Goal: Find specific page/section: Find specific page/section

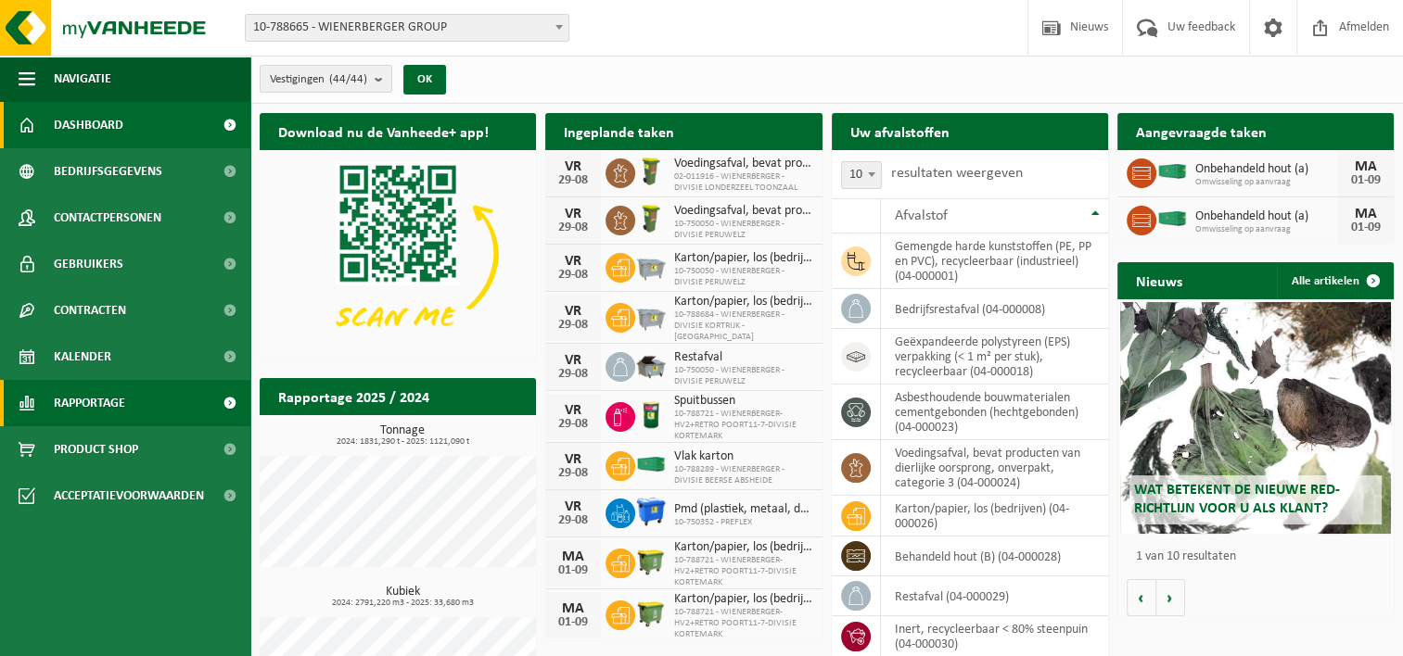
click at [112, 412] on span "Rapportage" at bounding box center [89, 403] width 71 height 46
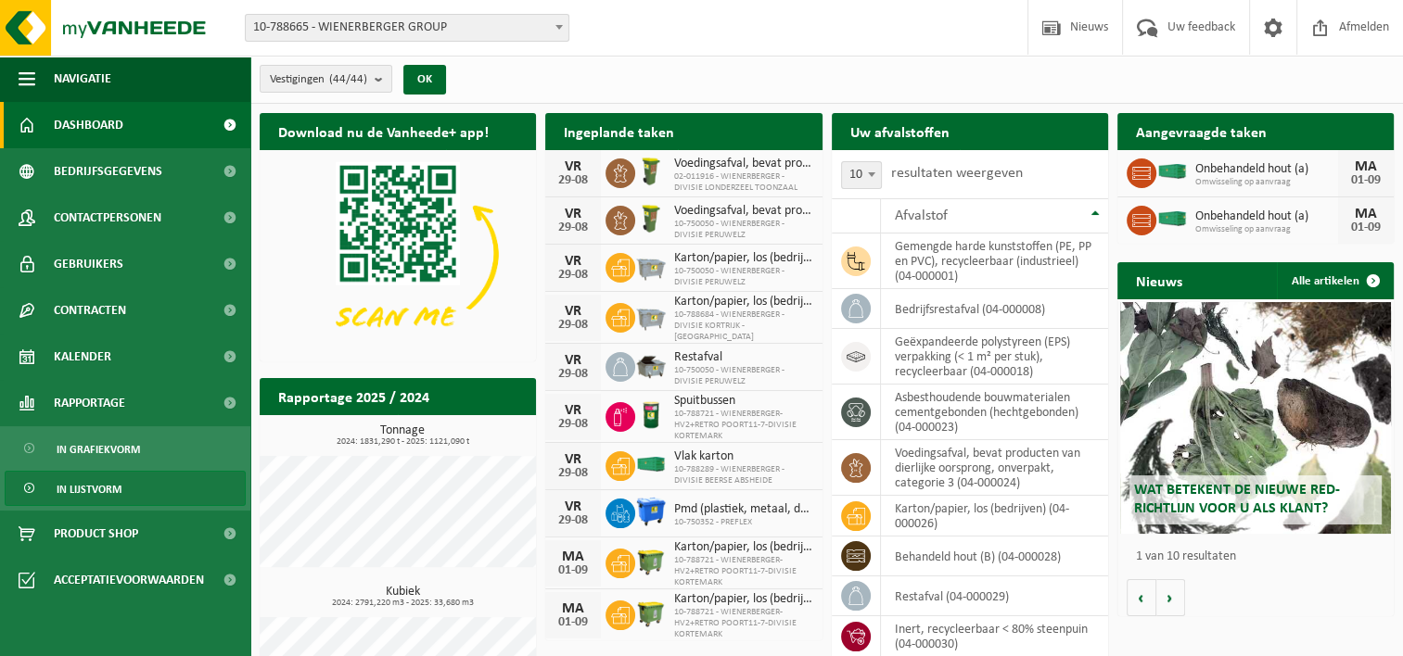
click at [104, 473] on span "In lijstvorm" at bounding box center [89, 489] width 65 height 35
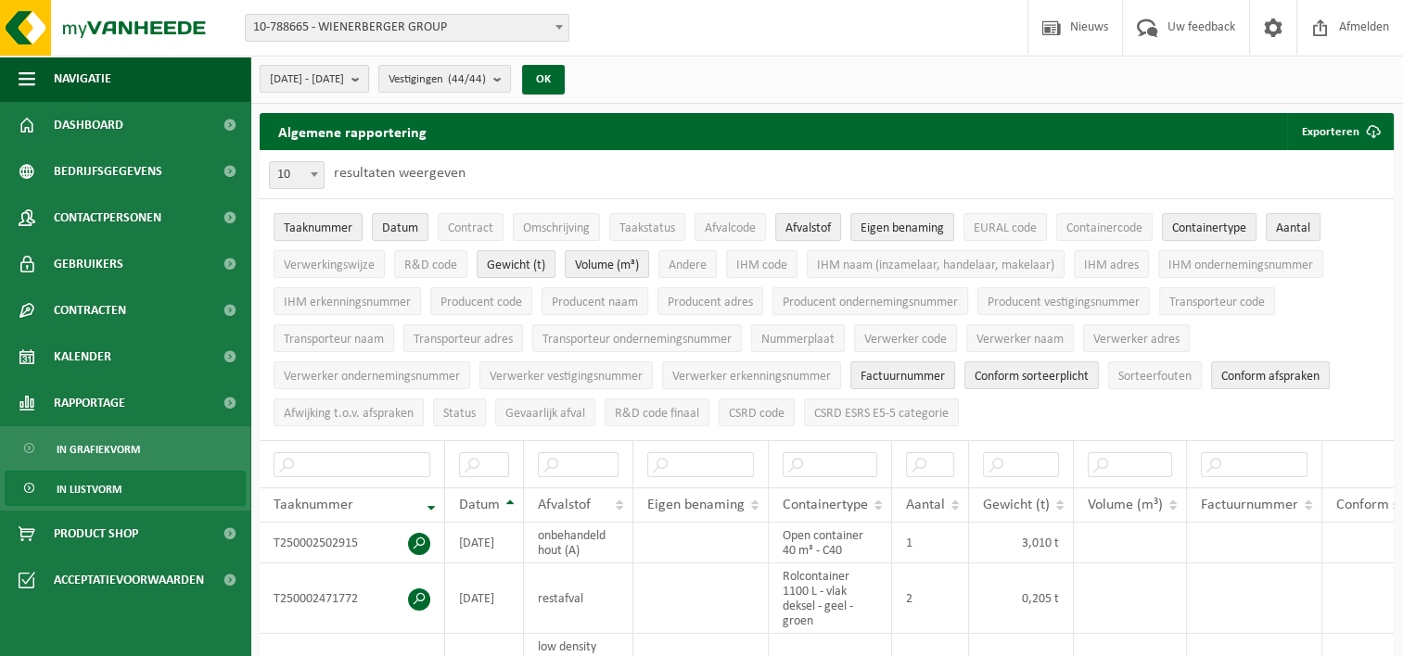
click at [344, 70] on span "[DATE] - [DATE]" at bounding box center [307, 80] width 74 height 28
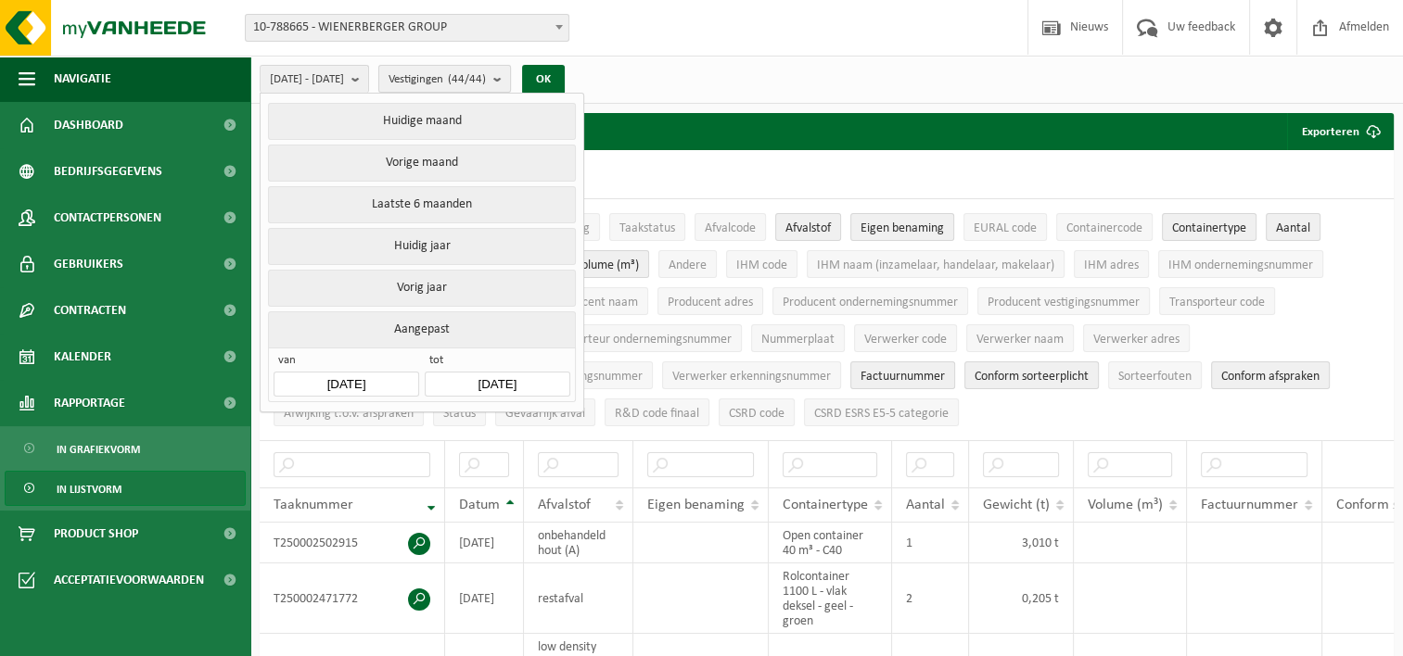
click at [477, 82] on span "Vestigingen (44/44)" at bounding box center [436, 80] width 97 height 28
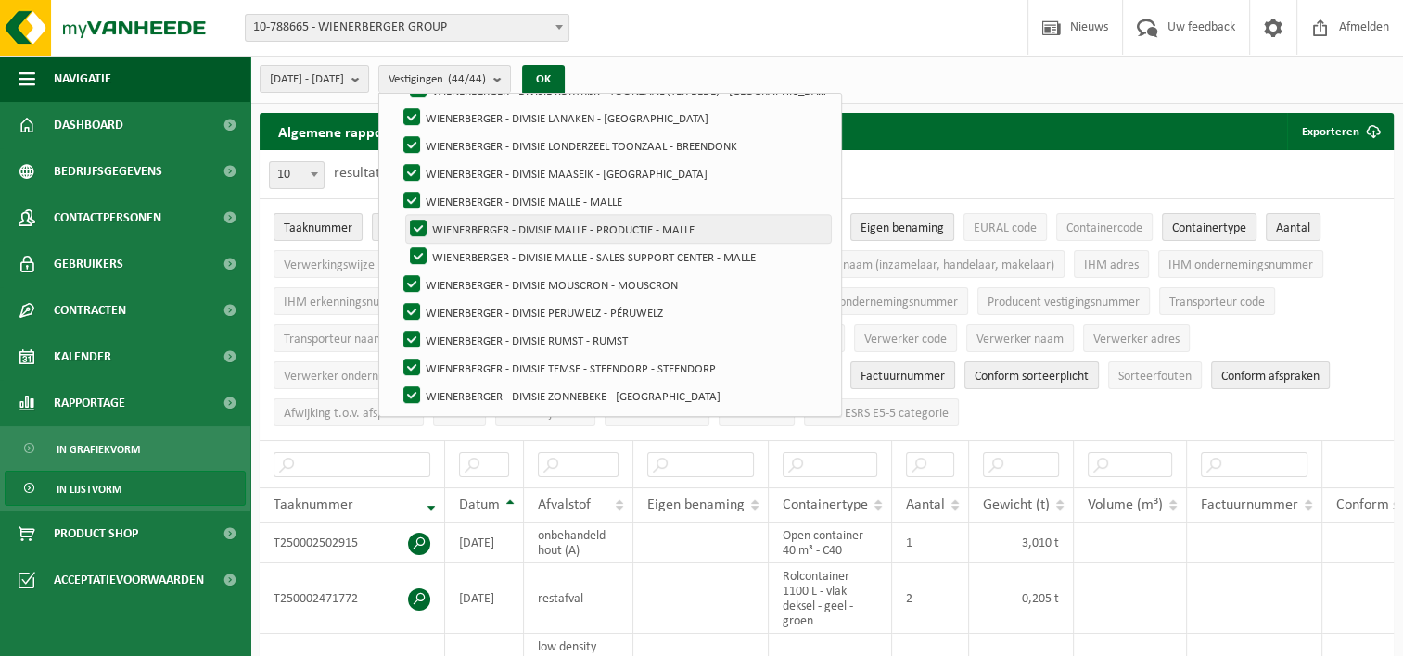
scroll to position [640, 0]
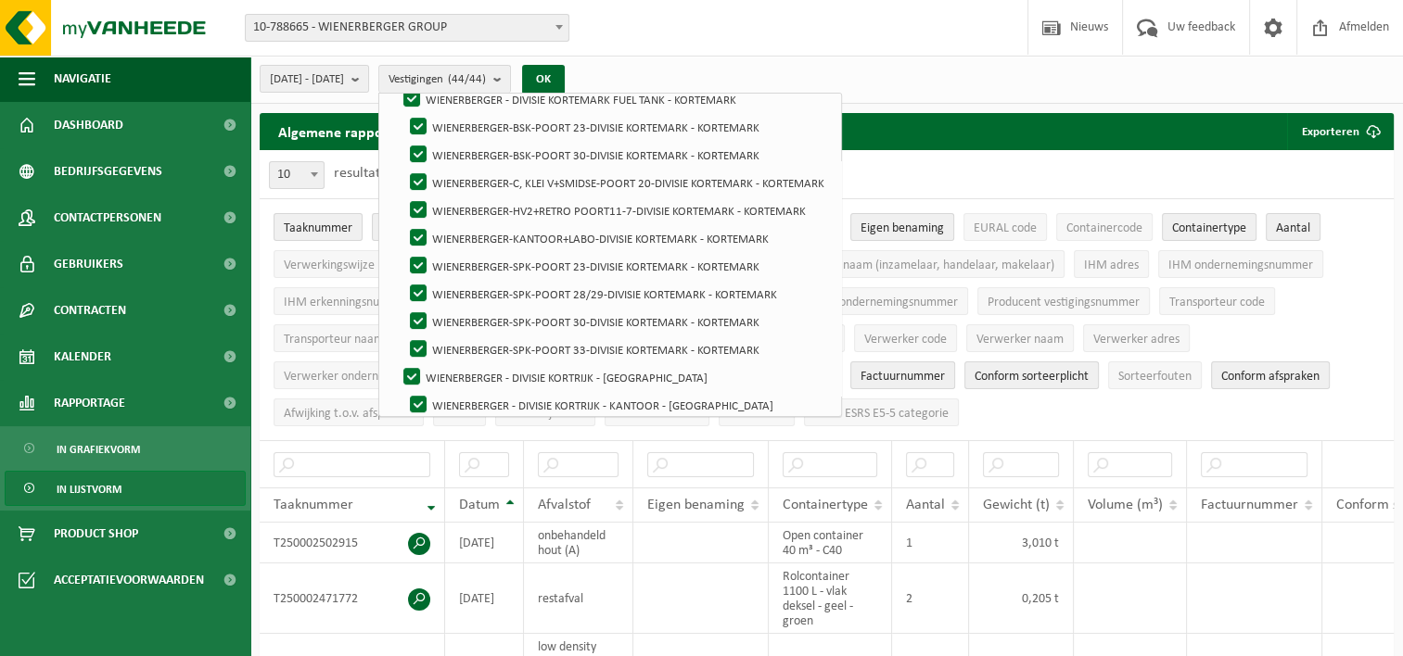
click at [1044, 92] on div "[DATE] - [DATE] Huidige maand Vorige maand Laatste 6 maanden Huidig jaar Vorig …" at bounding box center [826, 80] width 1152 height 48
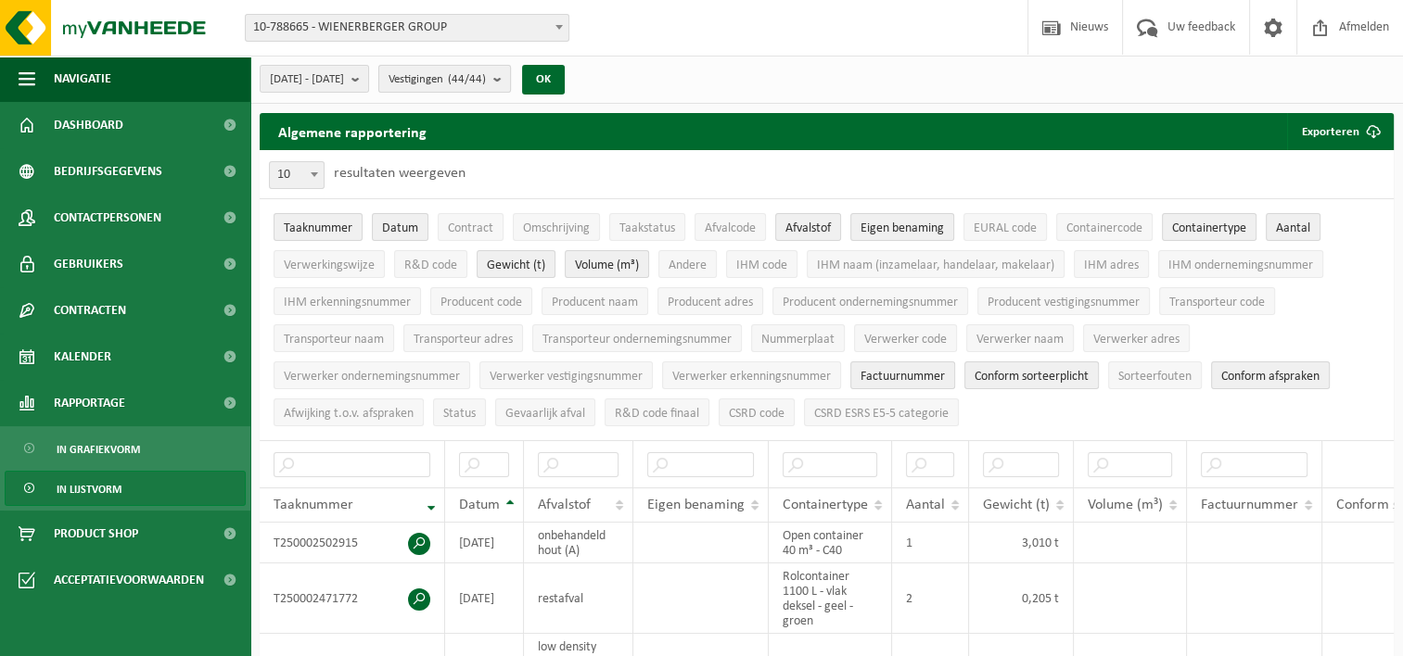
click at [486, 82] on count "(44/44)" at bounding box center [467, 79] width 38 height 12
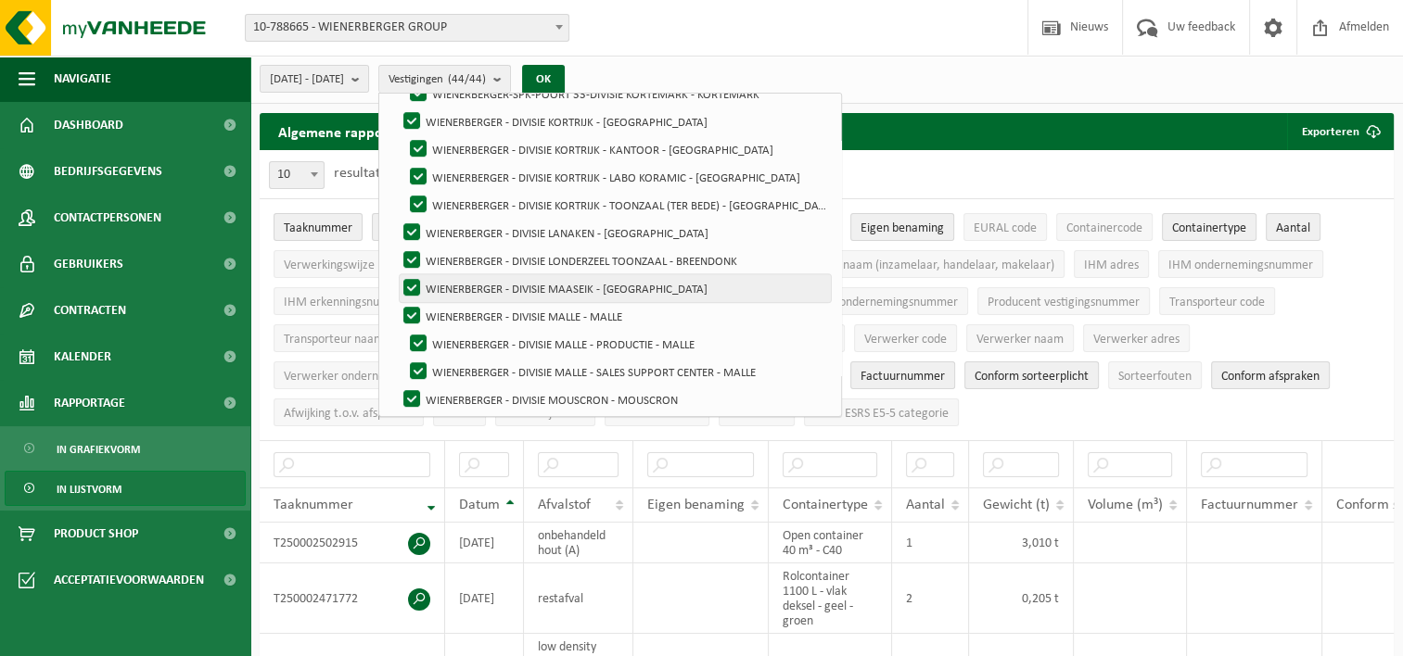
scroll to position [917, 0]
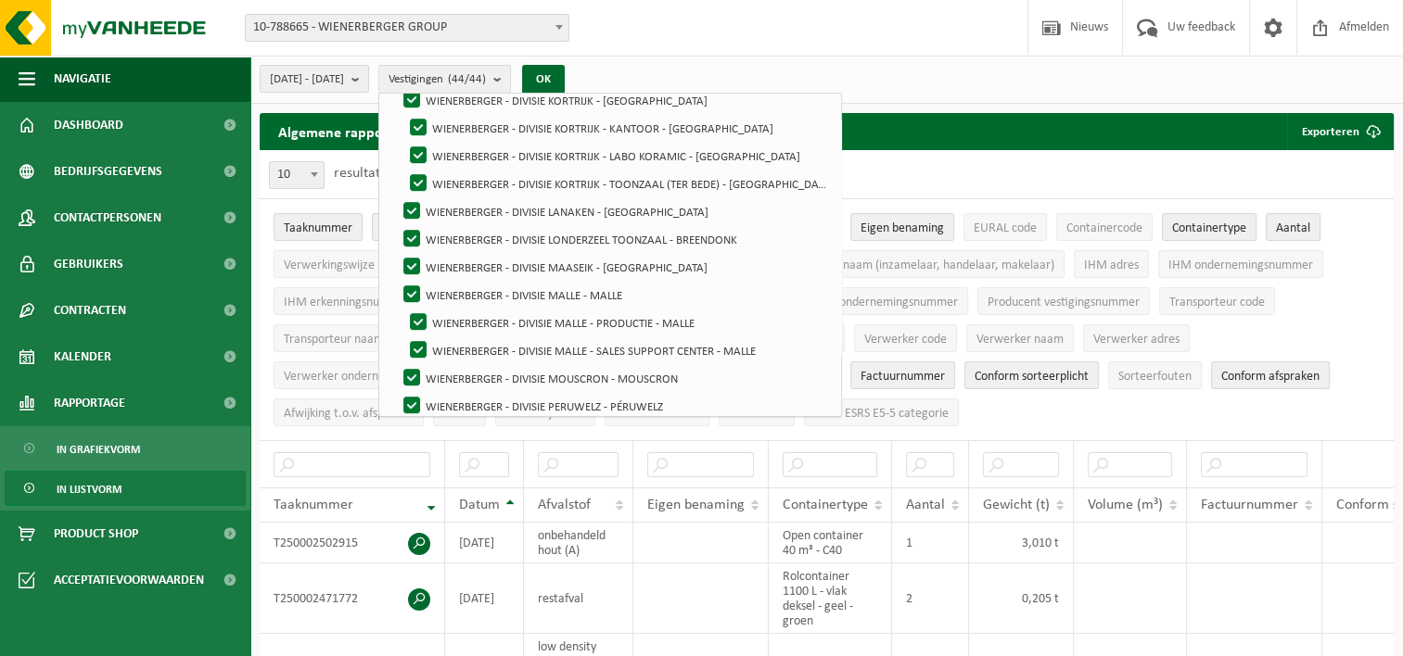
click at [986, 88] on div "[DATE] - [DATE] Huidige maand Vorige maand Laatste 6 maanden Huidig jaar Vorig …" at bounding box center [826, 80] width 1152 height 48
